Goal: Go to known website: Access a specific website the user already knows

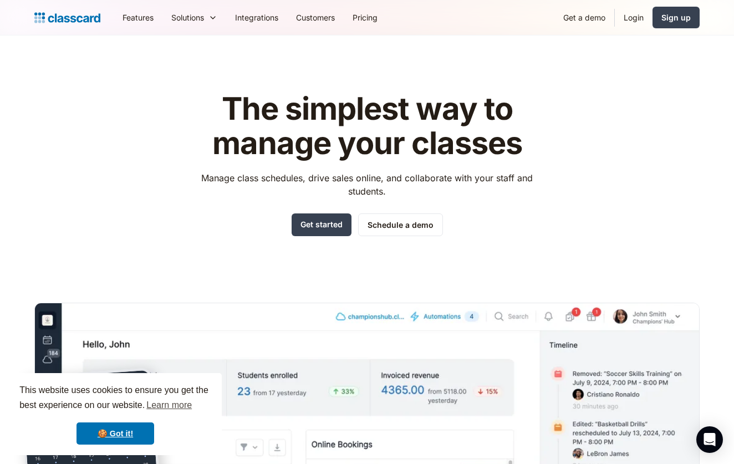
scroll to position [1, 0]
click at [632, 21] on link "Login" at bounding box center [633, 17] width 38 height 25
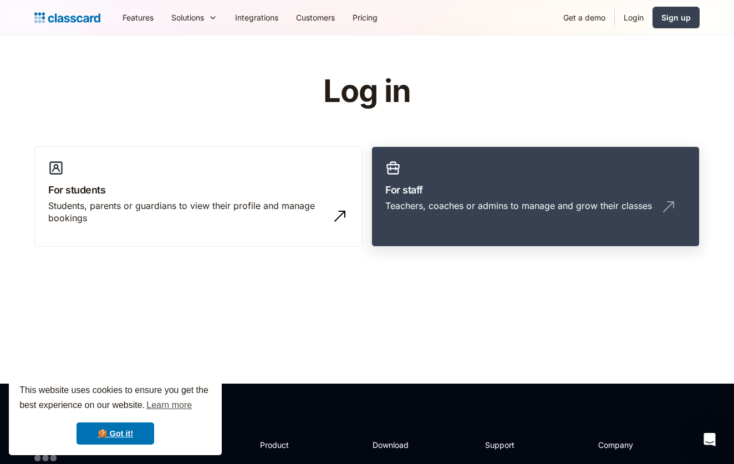
scroll to position [1, 0]
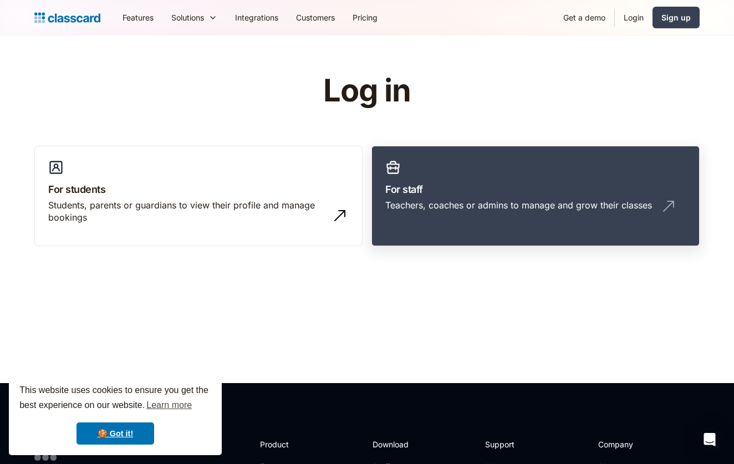
click at [551, 208] on div "Teachers, coaches or admins to manage and grow their classes" at bounding box center [518, 205] width 267 height 12
